Goal: Task Accomplishment & Management: Manage account settings

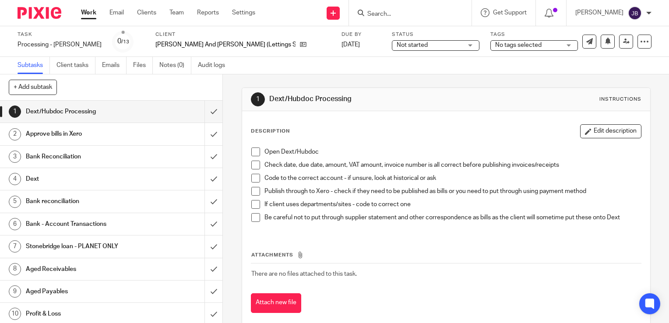
click at [381, 117] on div "Description Edit description Open Dext/Hubdoc Check date, due date, amount, VAT…" at bounding box center [446, 218] width 408 height 215
click at [201, 116] on input "submit" at bounding box center [111, 112] width 222 height 22
click at [202, 137] on input "submit" at bounding box center [111, 134] width 222 height 22
click at [198, 161] on input "submit" at bounding box center [111, 157] width 222 height 22
click at [201, 185] on input "submit" at bounding box center [111, 179] width 222 height 22
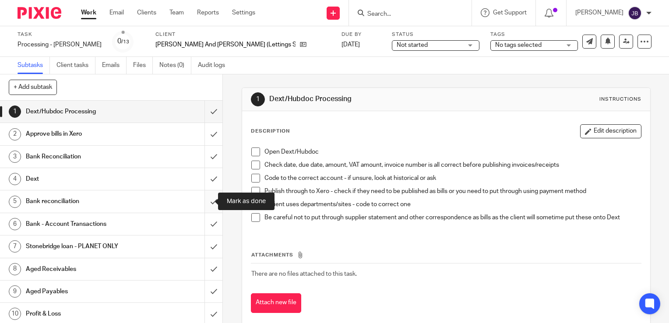
click at [203, 206] on input "submit" at bounding box center [111, 201] width 222 height 22
click at [204, 228] on input "submit" at bounding box center [111, 224] width 222 height 22
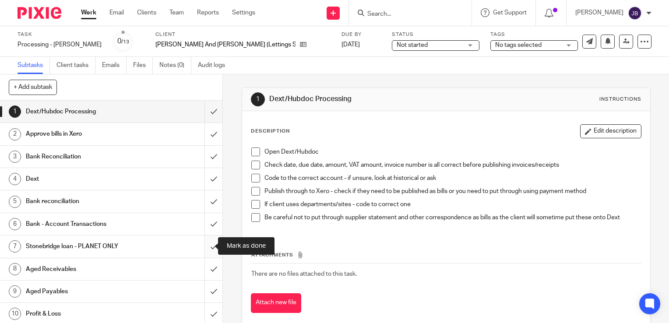
click at [204, 242] on input "submit" at bounding box center [111, 246] width 222 height 22
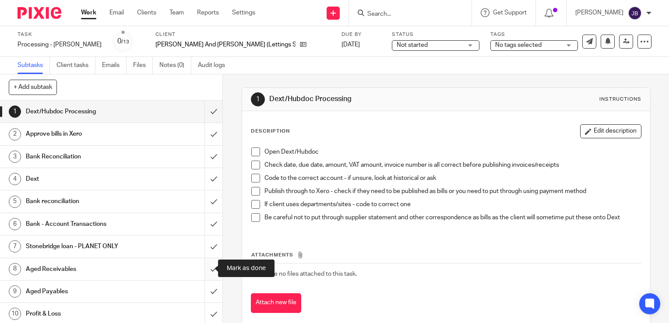
click at [204, 270] on input "submit" at bounding box center [111, 269] width 222 height 22
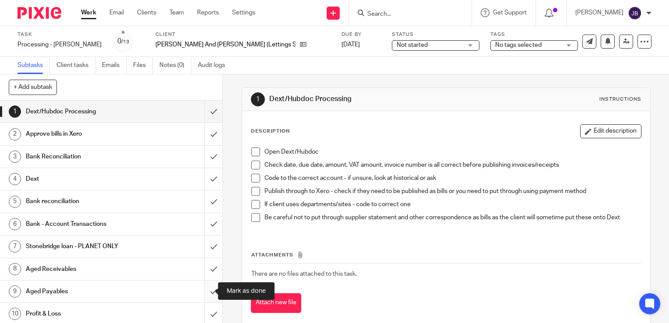
drag, startPoint x: 205, startPoint y: 284, endPoint x: 205, endPoint y: 295, distance: 10.5
click at [205, 286] on input "submit" at bounding box center [111, 292] width 222 height 22
click at [205, 305] on input "submit" at bounding box center [111, 314] width 222 height 22
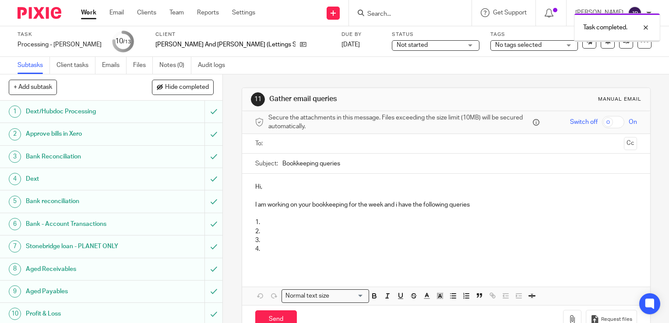
scroll to position [68, 0]
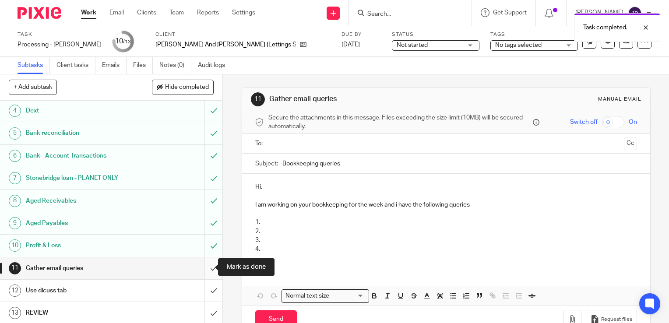
click at [204, 265] on input "submit" at bounding box center [111, 268] width 222 height 22
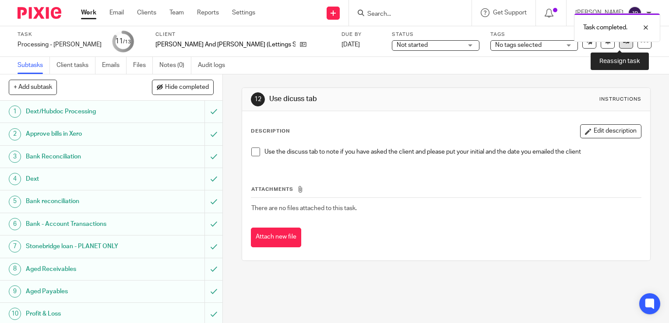
click at [623, 44] on icon at bounding box center [626, 41] width 7 height 7
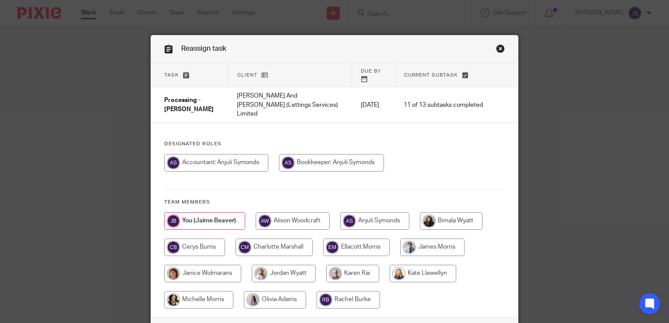
click at [345, 212] on input "radio" at bounding box center [374, 221] width 69 height 18
radio input "true"
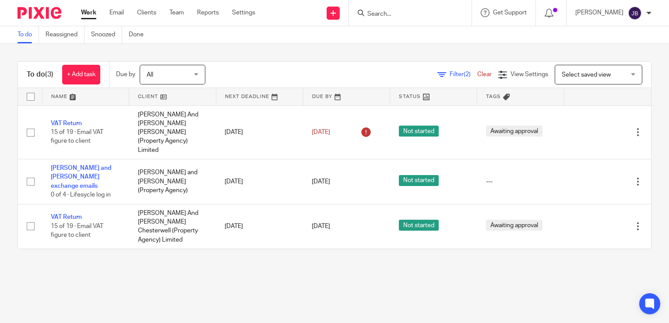
click at [93, 13] on link "Work" at bounding box center [88, 12] width 15 height 9
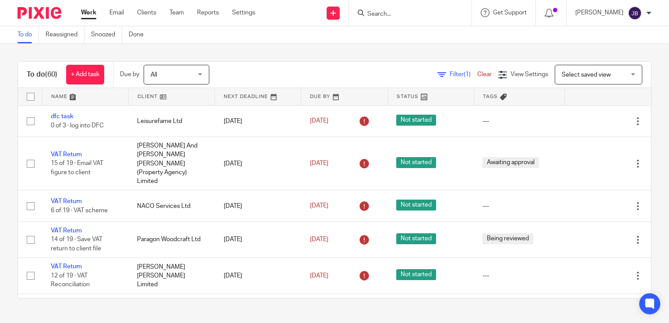
click at [437, 78] on icon at bounding box center [441, 74] width 9 height 9
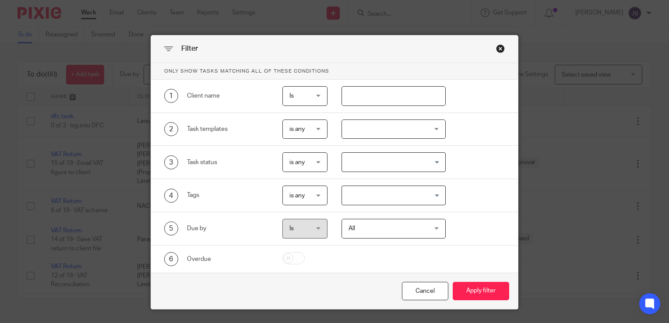
click at [379, 99] on input "text" at bounding box center [393, 96] width 105 height 20
type input "mars"
click at [453, 282] on button "Apply filter" at bounding box center [481, 291] width 56 height 19
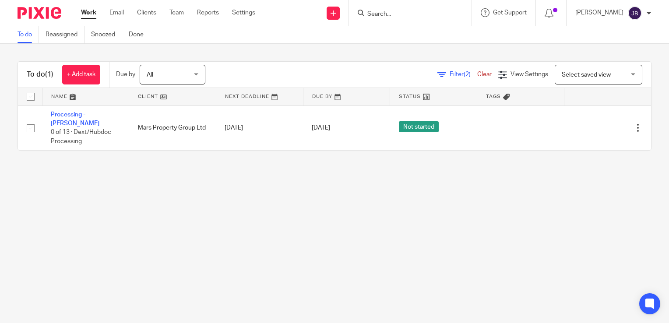
click at [450, 77] on span "Filter (2)" at bounding box center [464, 74] width 28 height 6
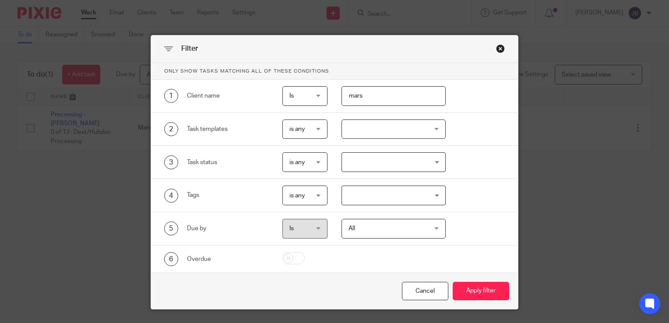
drag, startPoint x: 369, startPoint y: 97, endPoint x: 308, endPoint y: 97, distance: 60.8
click at [308, 97] on div "1 Client name Is Is Is Is not is mars" at bounding box center [328, 96] width 355 height 20
type input "hwr"
click at [481, 296] on button "Apply filter" at bounding box center [481, 291] width 56 height 19
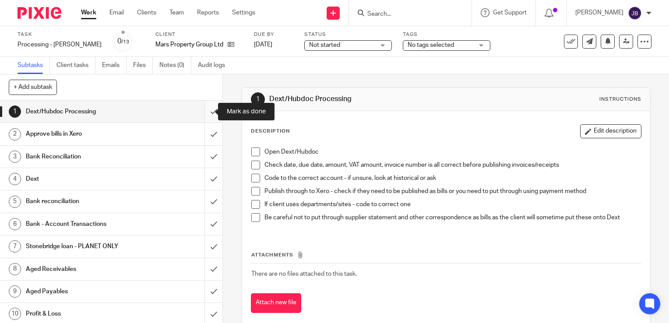
click at [206, 111] on input "submit" at bounding box center [111, 112] width 222 height 22
click at [207, 136] on input "submit" at bounding box center [111, 134] width 222 height 22
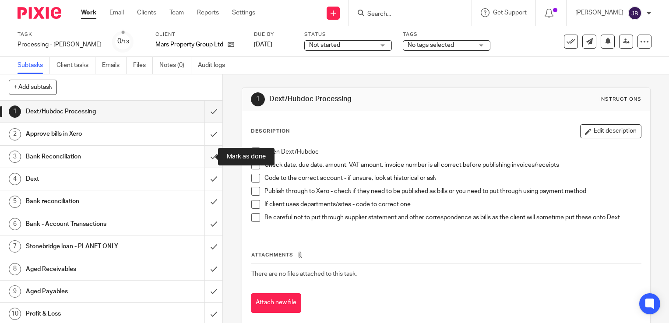
click at [205, 164] on input "submit" at bounding box center [111, 157] width 222 height 22
click at [195, 193] on link "5 Bank reconciliation" at bounding box center [102, 201] width 204 height 22
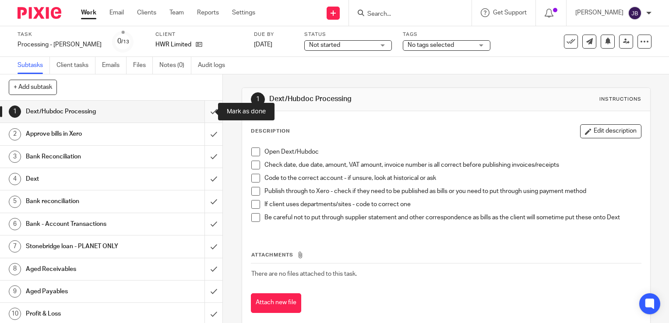
click at [206, 110] on input "submit" at bounding box center [111, 112] width 222 height 22
click at [204, 134] on input "submit" at bounding box center [111, 134] width 222 height 22
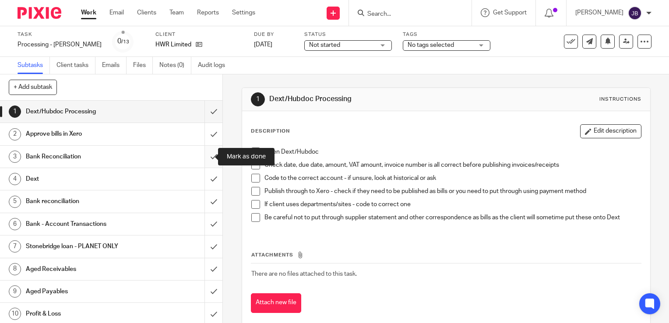
drag, startPoint x: 202, startPoint y: 150, endPoint x: 204, endPoint y: 178, distance: 28.1
click at [202, 150] on input "submit" at bounding box center [111, 157] width 222 height 22
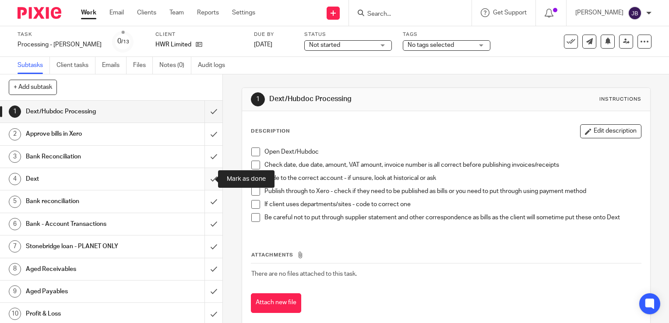
click at [205, 179] on input "submit" at bounding box center [111, 179] width 222 height 22
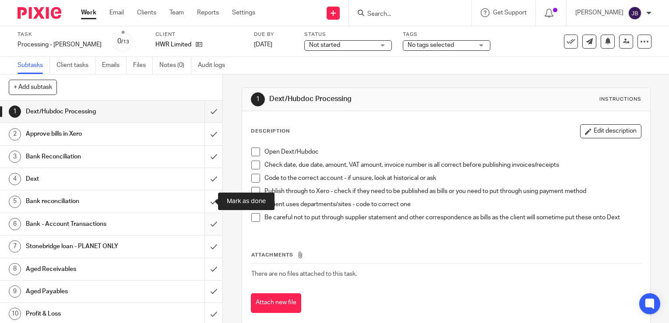
drag, startPoint x: 206, startPoint y: 192, endPoint x: 207, endPoint y: 215, distance: 23.2
click at [207, 199] on input "submit" at bounding box center [111, 201] width 222 height 22
drag, startPoint x: 206, startPoint y: 230, endPoint x: 203, endPoint y: 253, distance: 23.4
click at [206, 230] on input "submit" at bounding box center [111, 224] width 222 height 22
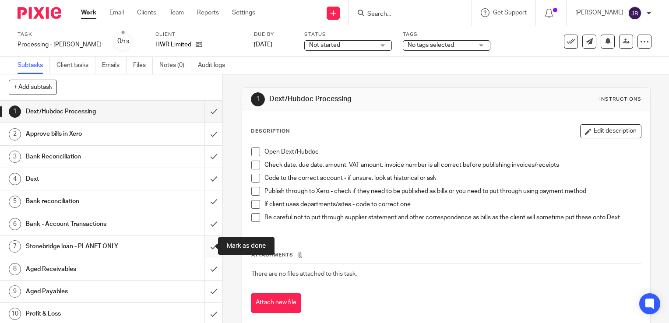
click at [204, 255] on input "submit" at bounding box center [111, 246] width 222 height 22
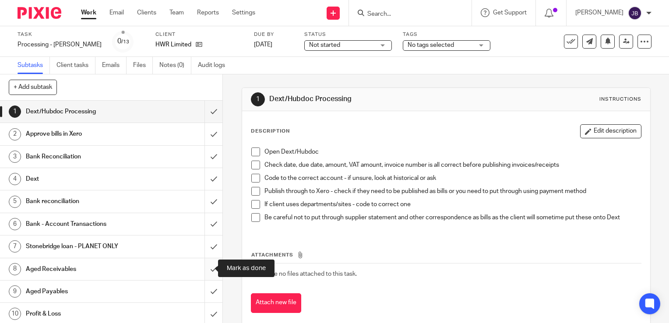
drag, startPoint x: 203, startPoint y: 273, endPoint x: 203, endPoint y: 290, distance: 17.1
click at [203, 275] on input "submit" at bounding box center [111, 269] width 222 height 22
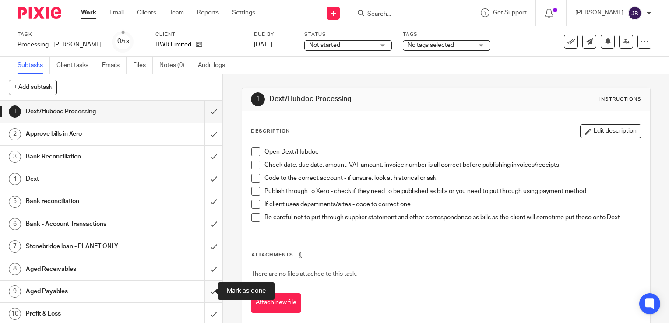
drag, startPoint x: 204, startPoint y: 291, endPoint x: 204, endPoint y: 302, distance: 11.0
click at [204, 293] on input "submit" at bounding box center [111, 292] width 222 height 22
click at [205, 310] on input "submit" at bounding box center [111, 314] width 222 height 22
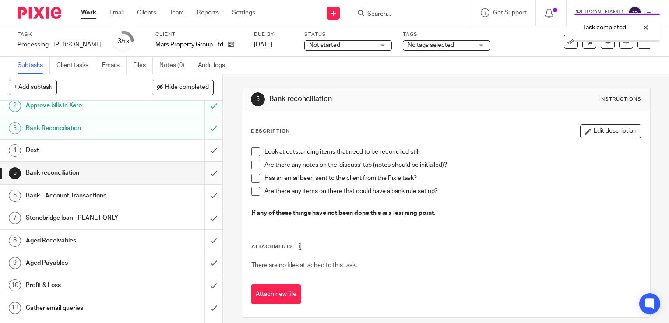
scroll to position [44, 0]
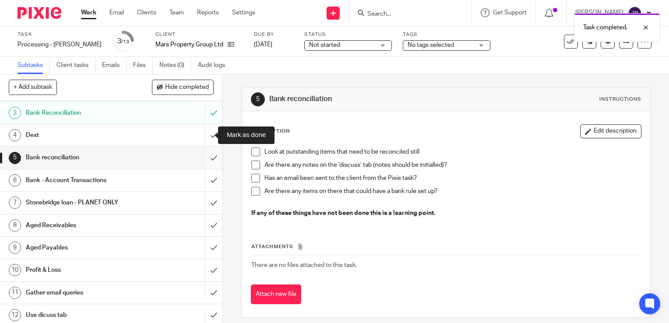
drag, startPoint x: 205, startPoint y: 137, endPoint x: 203, endPoint y: 151, distance: 14.1
click at [205, 137] on input "submit" at bounding box center [111, 135] width 222 height 22
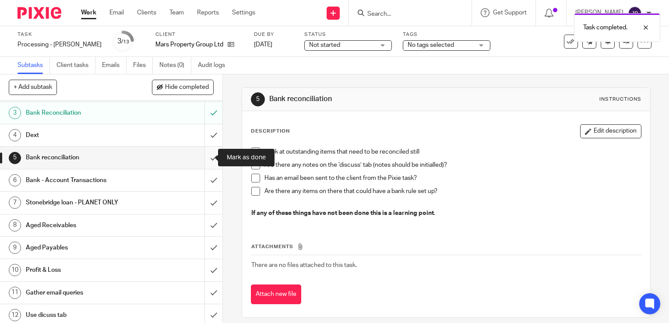
click at [204, 160] on input "submit" at bounding box center [111, 158] width 222 height 22
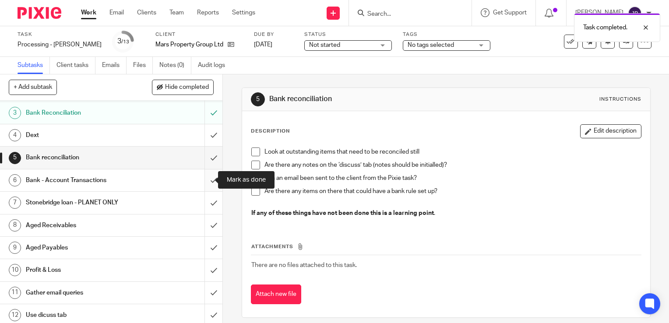
click at [206, 180] on input "submit" at bounding box center [111, 180] width 222 height 22
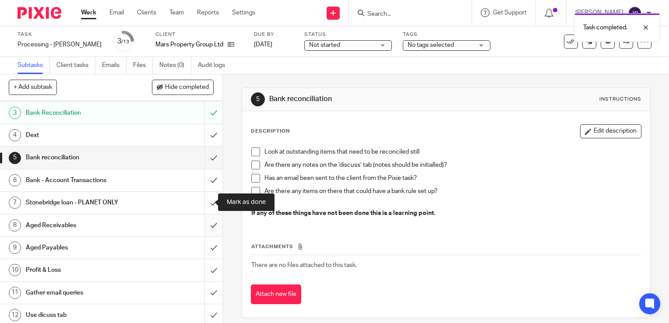
drag, startPoint x: 207, startPoint y: 200, endPoint x: 206, endPoint y: 218, distance: 18.0
click at [207, 200] on input "submit" at bounding box center [111, 203] width 222 height 22
drag, startPoint x: 207, startPoint y: 228, endPoint x: 207, endPoint y: 241, distance: 13.1
click at [207, 228] on input "submit" at bounding box center [111, 225] width 222 height 22
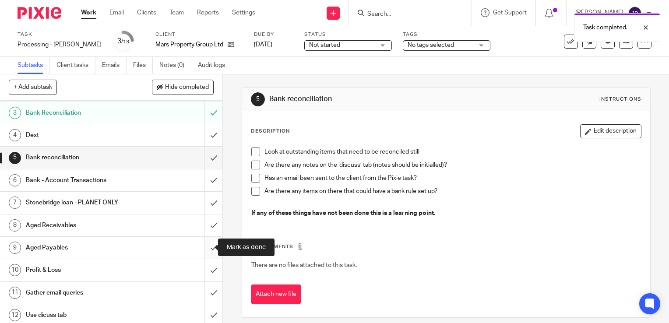
click at [207, 247] on input "submit" at bounding box center [111, 248] width 222 height 22
drag, startPoint x: 205, startPoint y: 277, endPoint x: 204, endPoint y: 288, distance: 11.9
click at [206, 277] on input "submit" at bounding box center [111, 270] width 222 height 22
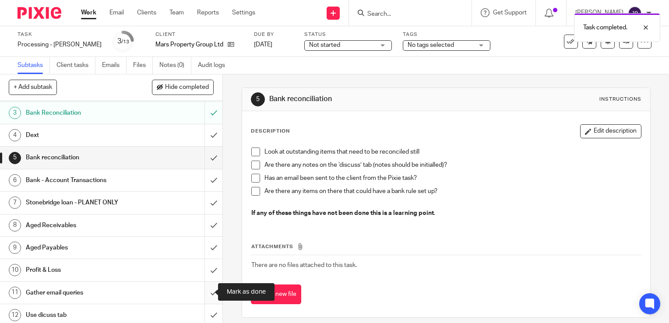
click at [205, 297] on input "submit" at bounding box center [111, 293] width 222 height 22
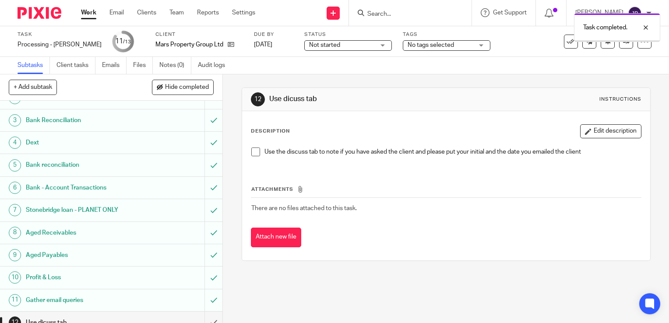
scroll to position [68, 0]
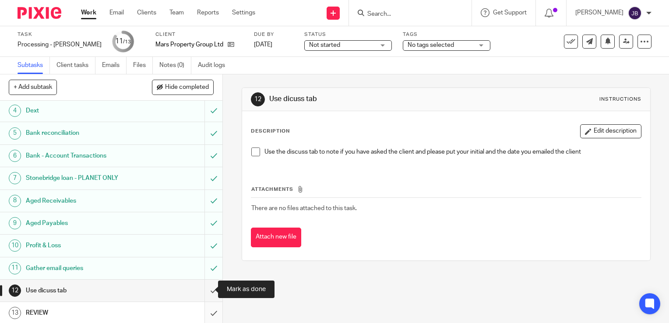
drag, startPoint x: 205, startPoint y: 292, endPoint x: 201, endPoint y: 300, distance: 9.6
click at [205, 292] on input "submit" at bounding box center [111, 291] width 222 height 22
click at [201, 305] on input "submit" at bounding box center [111, 313] width 222 height 22
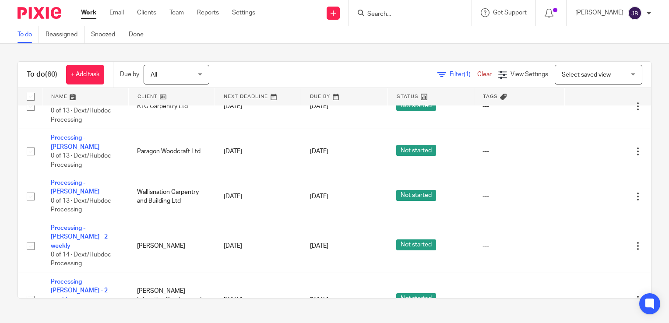
scroll to position [481, 0]
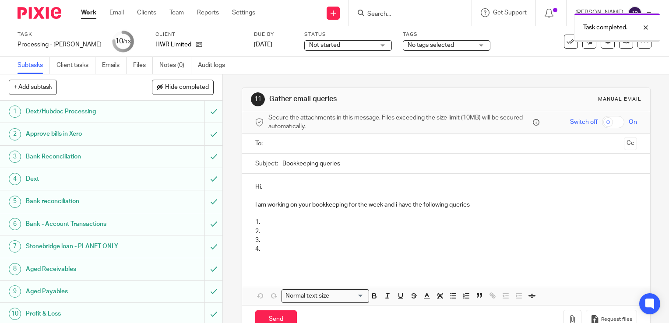
scroll to position [68, 0]
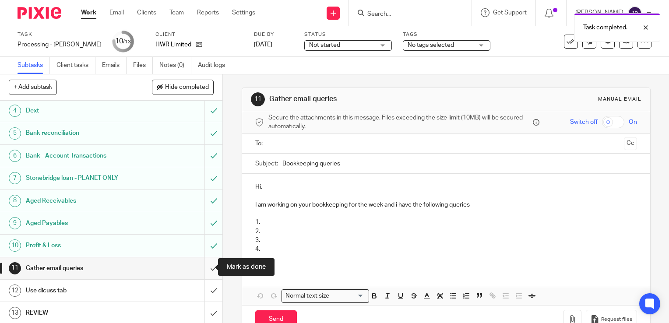
click at [203, 266] on input "submit" at bounding box center [111, 268] width 222 height 22
click at [205, 292] on input "submit" at bounding box center [111, 291] width 222 height 22
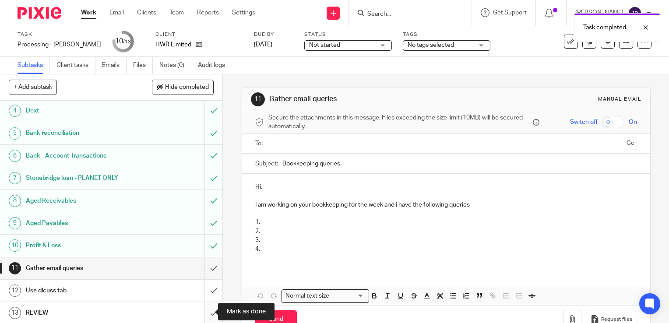
click at [204, 308] on input "submit" at bounding box center [111, 313] width 222 height 22
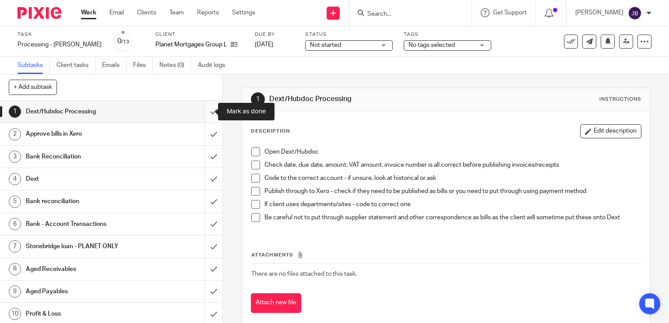
click at [206, 112] on input "submit" at bounding box center [111, 112] width 222 height 22
click at [205, 143] on input "submit" at bounding box center [111, 134] width 222 height 22
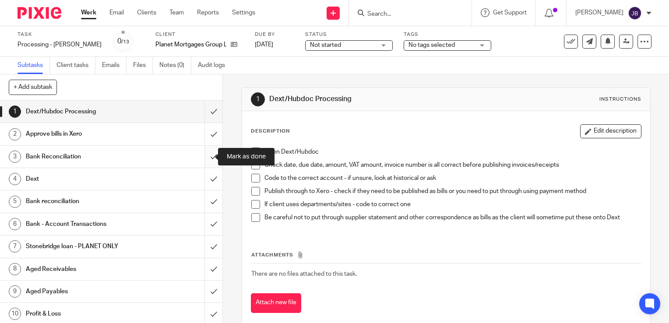
click at [205, 160] on input "submit" at bounding box center [111, 157] width 222 height 22
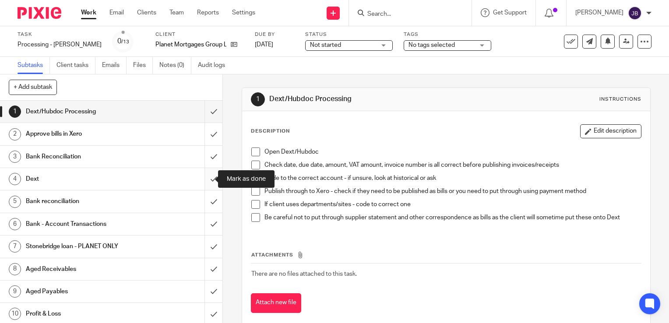
click at [204, 180] on input "submit" at bounding box center [111, 179] width 222 height 22
click at [204, 201] on input "submit" at bounding box center [111, 201] width 222 height 22
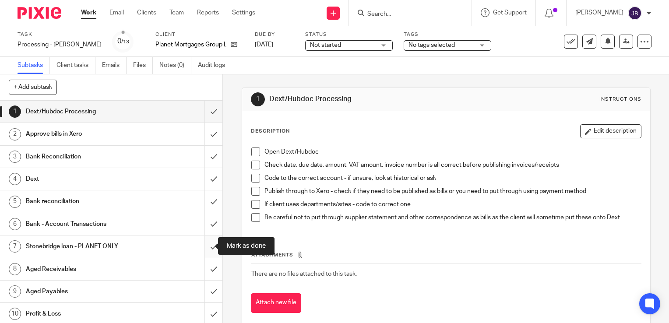
click at [204, 237] on input "submit" at bounding box center [111, 246] width 222 height 22
drag, startPoint x: 207, startPoint y: 221, endPoint x: 205, endPoint y: 228, distance: 7.2
click at [207, 221] on input "submit" at bounding box center [111, 224] width 222 height 22
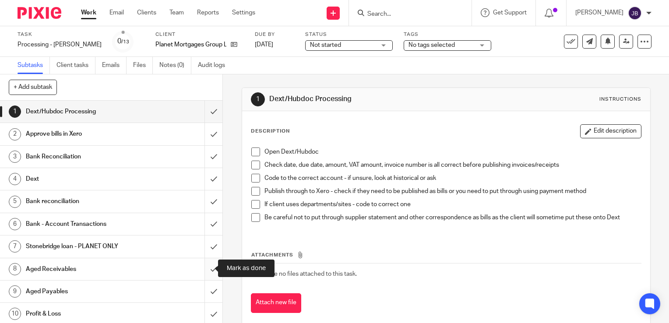
drag, startPoint x: 204, startPoint y: 259, endPoint x: 204, endPoint y: 272, distance: 13.1
click at [204, 260] on input "submit" at bounding box center [111, 269] width 222 height 22
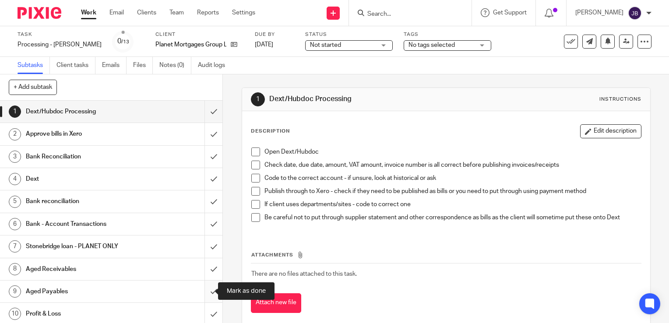
drag, startPoint x: 205, startPoint y: 286, endPoint x: 205, endPoint y: 298, distance: 11.8
click at [205, 288] on input "submit" at bounding box center [111, 292] width 222 height 22
click at [204, 307] on input "submit" at bounding box center [111, 314] width 222 height 22
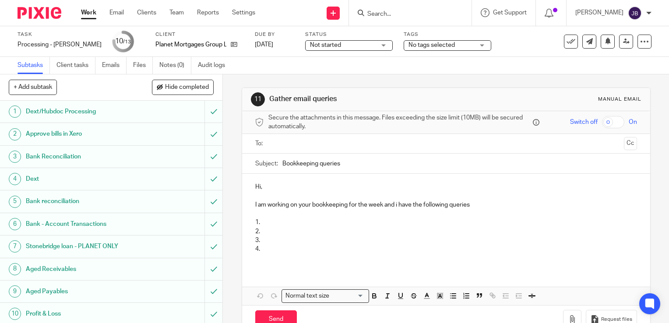
scroll to position [68, 0]
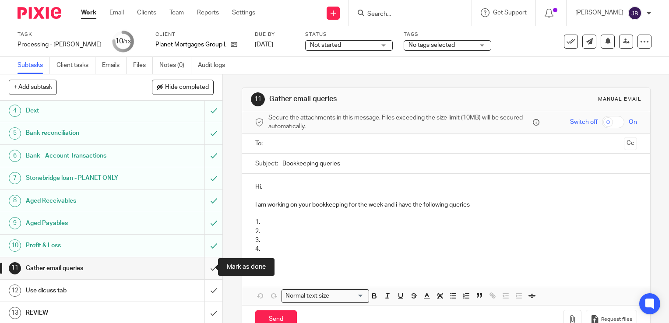
click at [204, 263] on input "submit" at bounding box center [111, 268] width 222 height 22
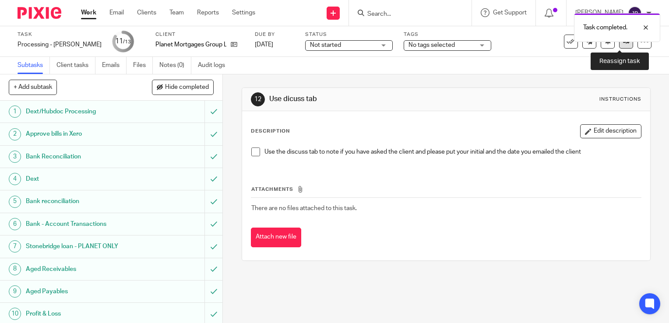
click at [623, 43] on icon at bounding box center [626, 41] width 7 height 7
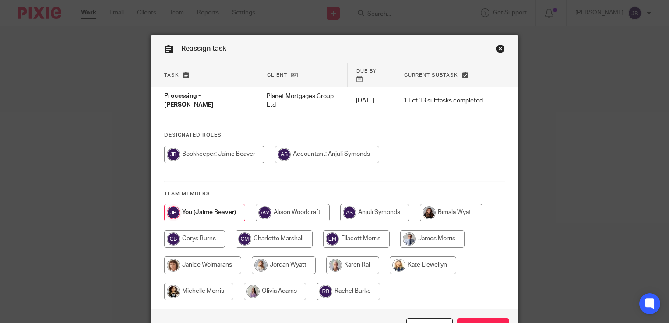
click at [362, 207] on input "radio" at bounding box center [374, 213] width 69 height 18
radio input "true"
click at [480, 318] on input "Reassign" at bounding box center [483, 327] width 52 height 19
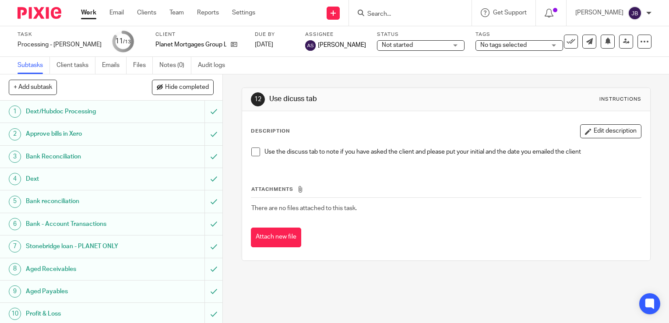
click at [463, 55] on div "Task Processing - [PERSON_NAME] Save Processing - [PERSON_NAME] 11 /13 Client P…" at bounding box center [334, 41] width 669 height 31
